Goal: Check status

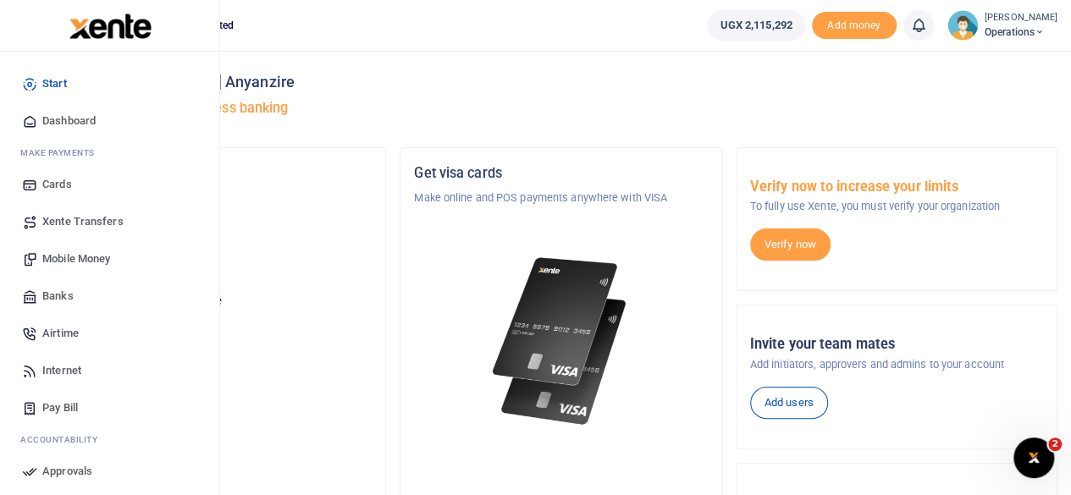
click at [85, 119] on span "Dashboard" at bounding box center [68, 121] width 53 height 17
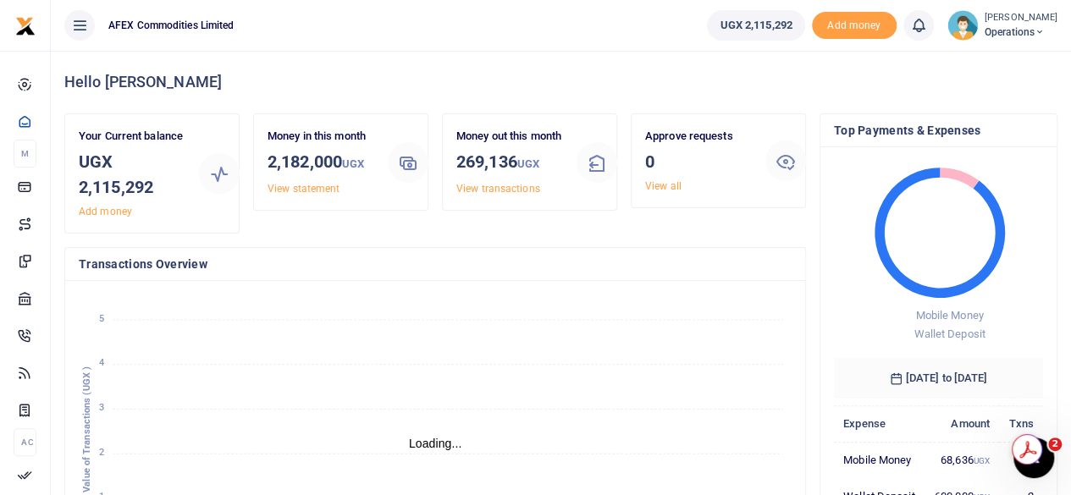
scroll to position [14, 14]
click at [527, 195] on link "View transactions" at bounding box center [498, 189] width 84 height 12
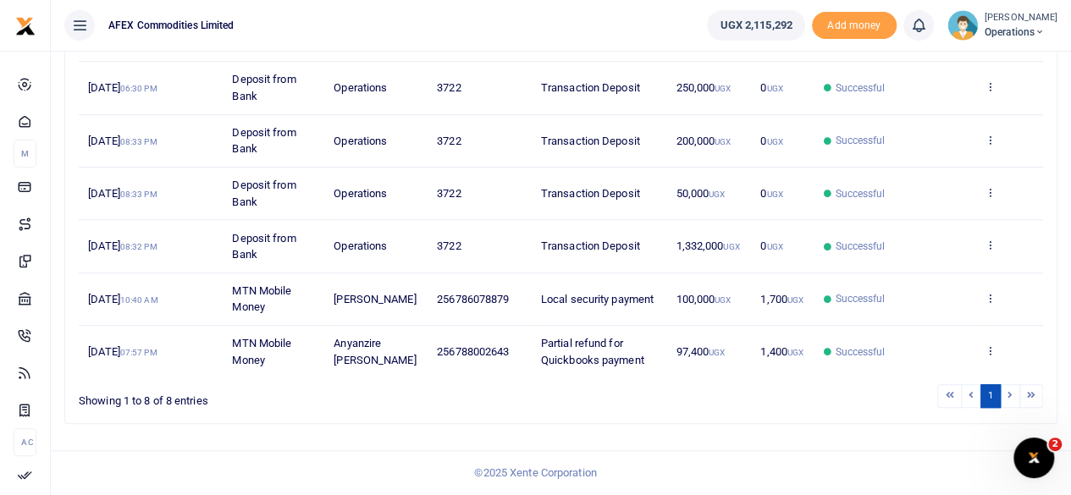
scroll to position [388, 0]
click at [1013, 398] on li at bounding box center [1010, 395] width 19 height 23
click at [1035, 398] on li at bounding box center [1031, 395] width 23 height 23
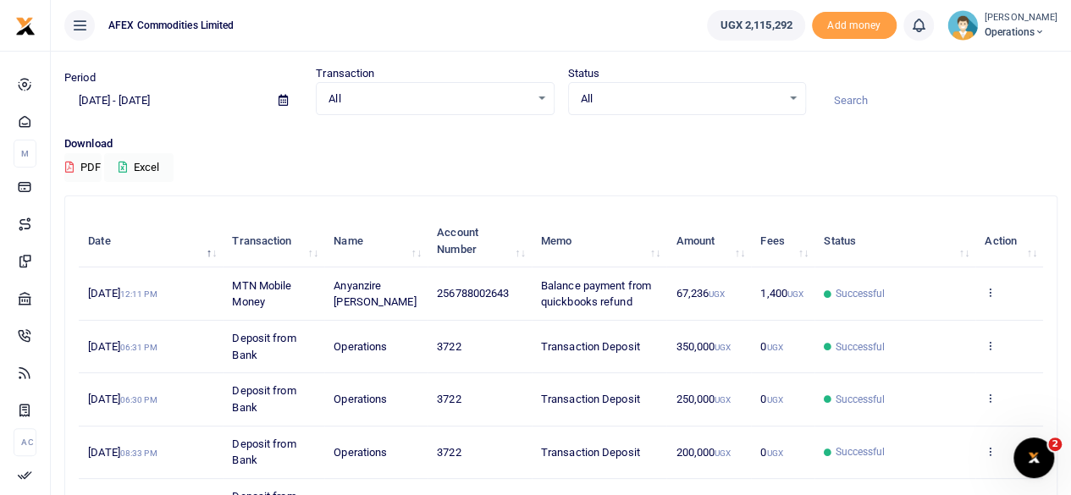
scroll to position [39, 0]
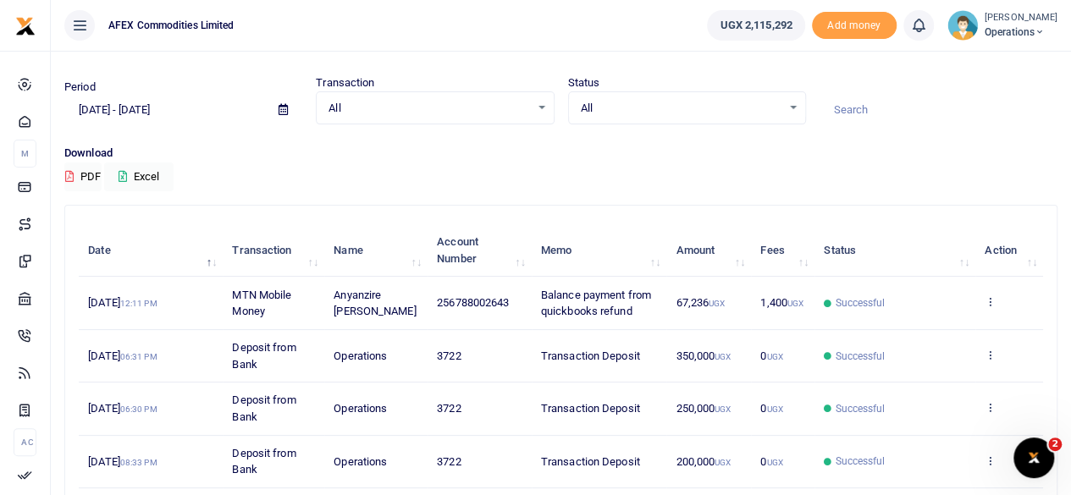
click at [286, 111] on icon at bounding box center [283, 109] width 9 height 11
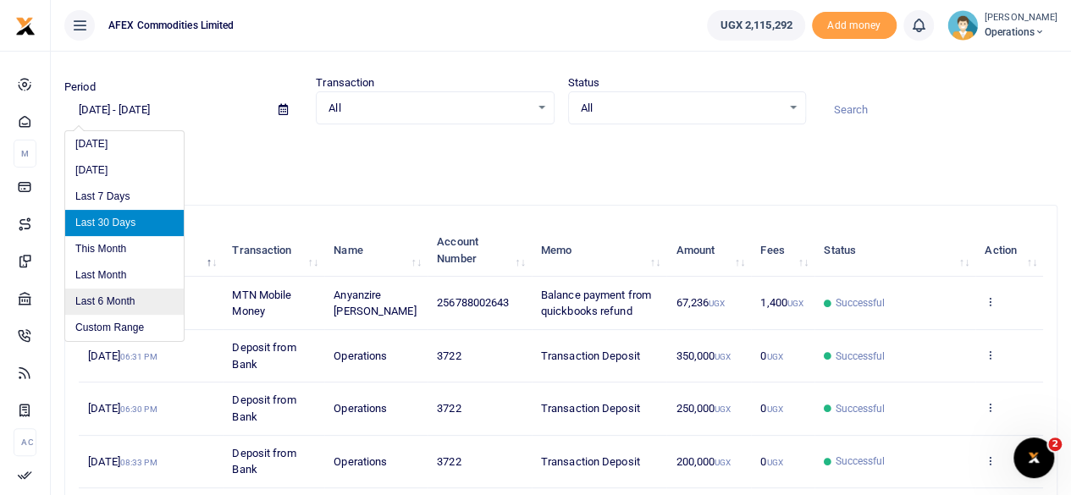
click at [144, 290] on li "Last 6 Month" at bounding box center [124, 302] width 119 height 26
type input "[DATE] - [DATE]"
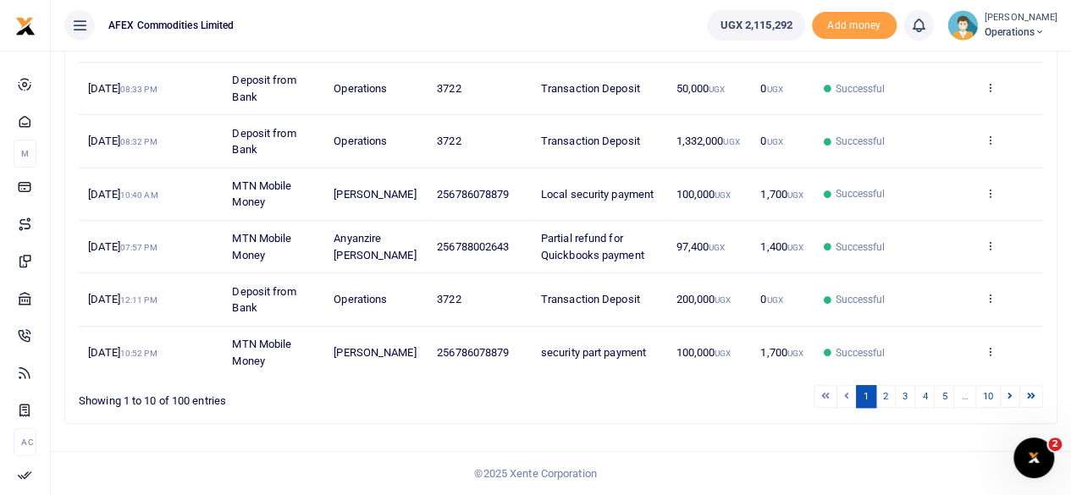
scroll to position [493, 0]
click at [887, 400] on link "2" at bounding box center [886, 396] width 20 height 23
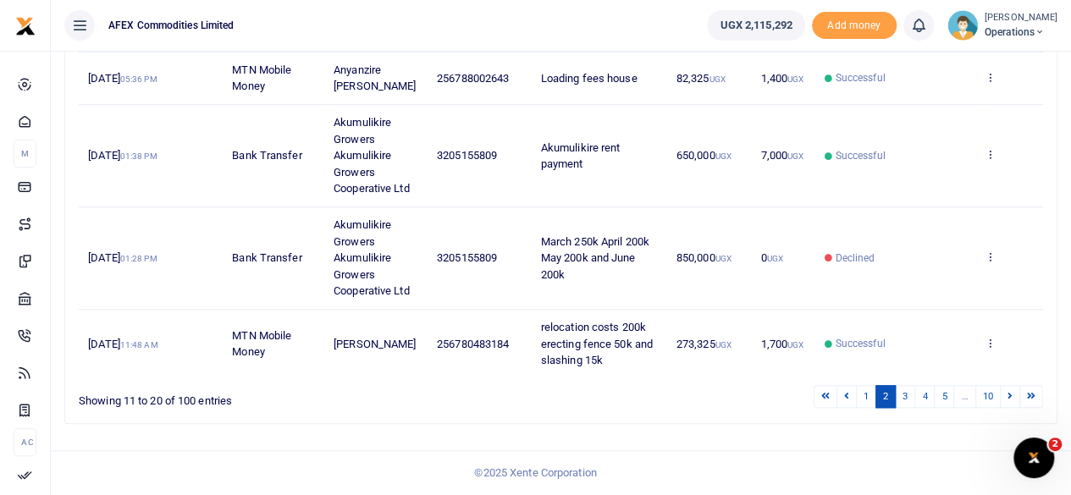
scroll to position [642, 0]
click at [908, 400] on link "3" at bounding box center [905, 396] width 20 height 23
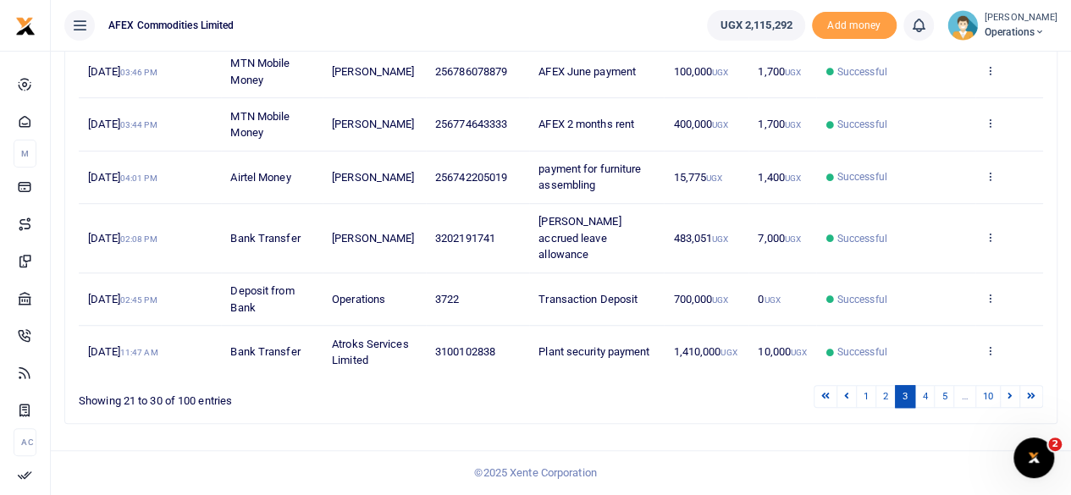
scroll to position [460, 0]
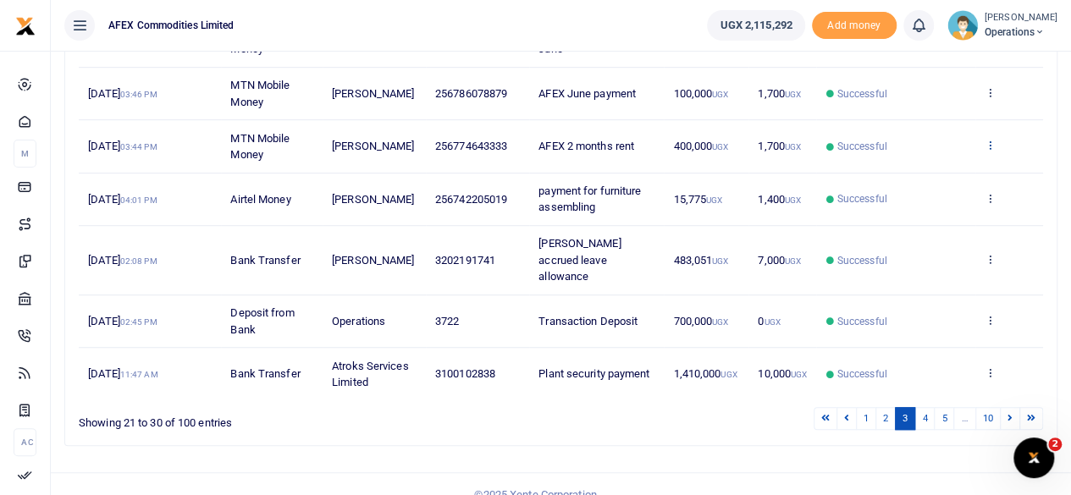
click at [991, 146] on icon at bounding box center [990, 145] width 11 height 12
click at [946, 163] on link "View details" at bounding box center [929, 173] width 134 height 24
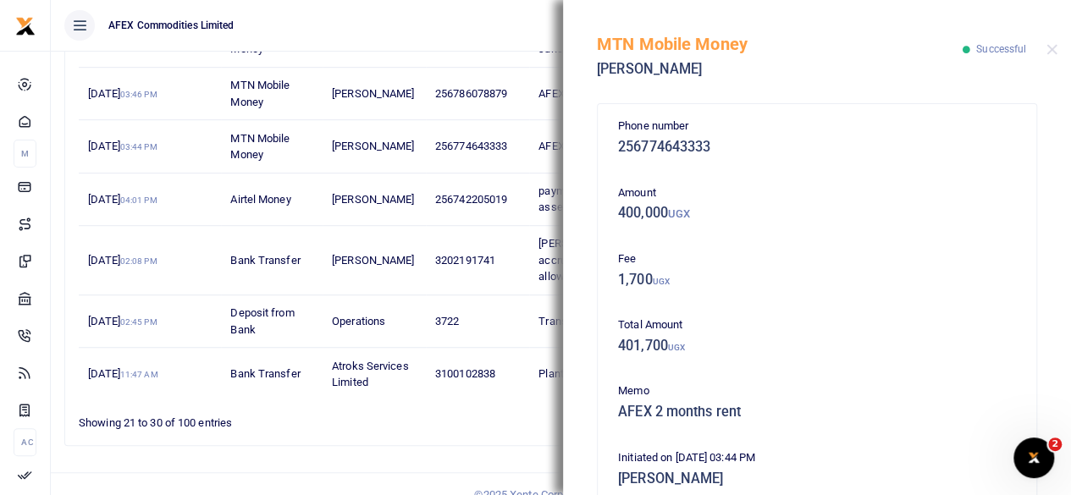
click at [511, 407] on ul "1 2 3 4 5 … 10" at bounding box center [765, 418] width 555 height 23
click at [1053, 52] on button "Close" at bounding box center [1052, 49] width 11 height 11
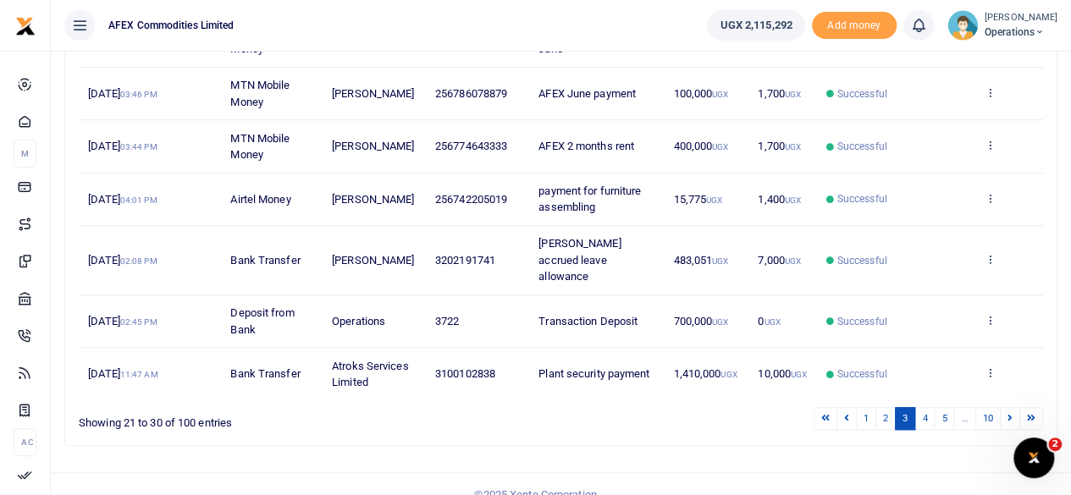
click at [881, 406] on div "1 2 3 4 5 … 10" at bounding box center [762, 419] width 562 height 26
click at [884, 407] on link "2" at bounding box center [886, 418] width 20 height 23
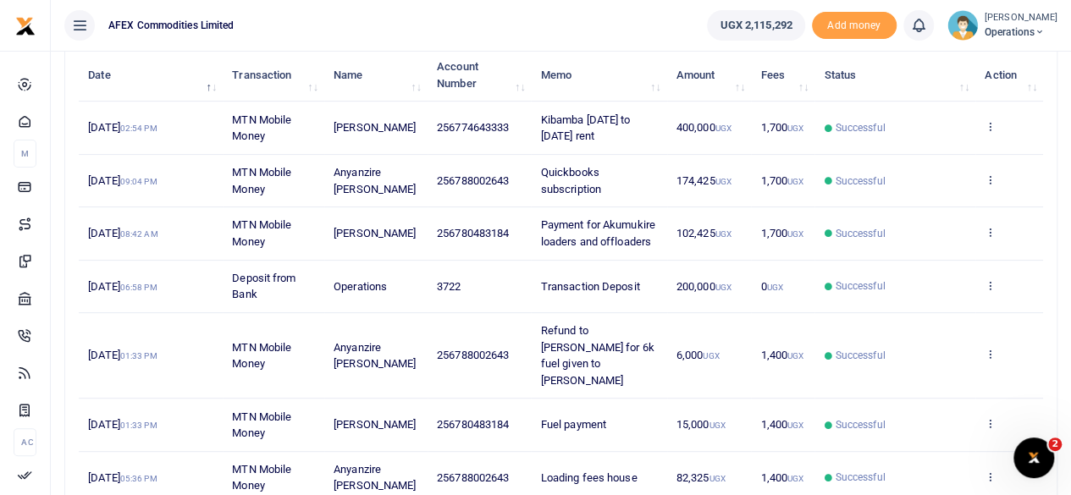
scroll to position [213, 0]
click at [989, 124] on icon at bounding box center [990, 127] width 11 height 12
click at [936, 151] on link "View details" at bounding box center [929, 157] width 134 height 24
